Goal: Contribute content: Contribute content

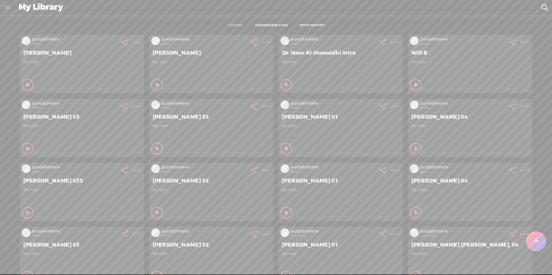
click at [330, 65] on div "No note" at bounding box center [340, 67] width 117 height 17
click at [316, 52] on span "Dr. Noor Al-Humaidhi intro" at bounding box center [340, 52] width 117 height 7
click at [140, 40] on t at bounding box center [136, 42] width 8 height 8
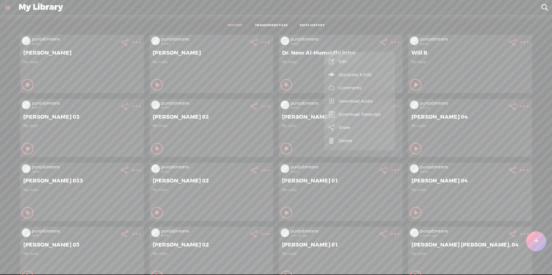
click at [351, 58] on link "Edit" at bounding box center [359, 61] width 65 height 13
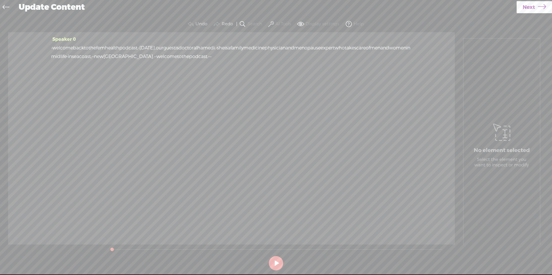
click at [72, 56] on span "in" at bounding box center [70, 56] width 4 height 9
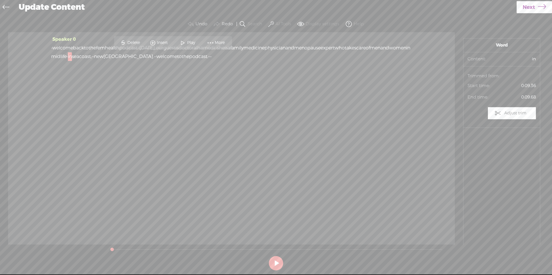
click at [72, 56] on span "in" at bounding box center [70, 56] width 4 height 9
click at [92, 57] on span "seacoast," at bounding box center [82, 56] width 20 height 9
drag, startPoint x: 171, startPoint y: 55, endPoint x: 246, endPoint y: 57, distance: 75.0
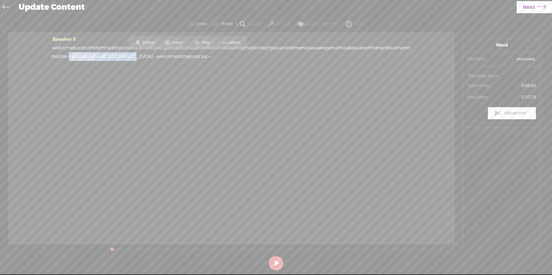
click at [246, 57] on div "· welcome back to the fem health podcast. · [DATE], our guest is doctor [PERSON…" at bounding box center [231, 52] width 360 height 17
